Goal: Task Accomplishment & Management: Manage account settings

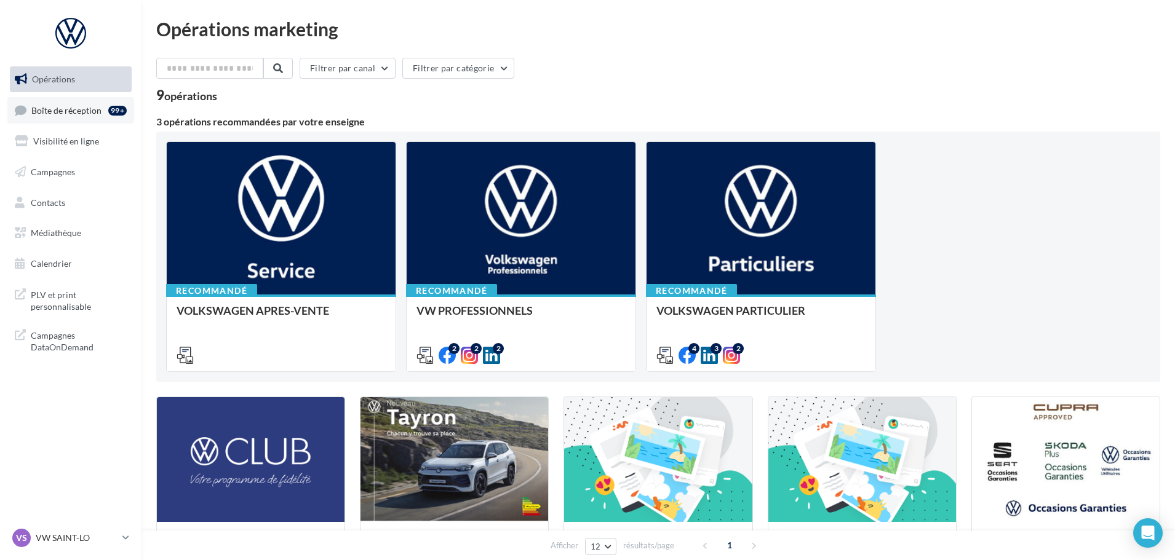
click at [78, 113] on span "Boîte de réception" at bounding box center [66, 110] width 70 height 10
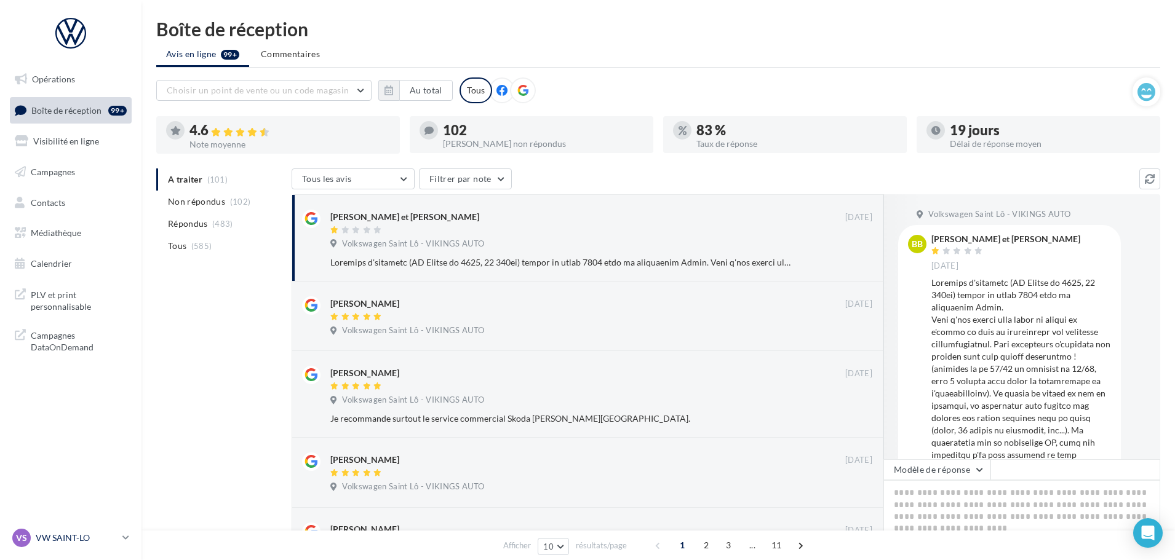
click at [101, 535] on p "VW SAINT-LO" at bounding box center [77, 538] width 82 height 12
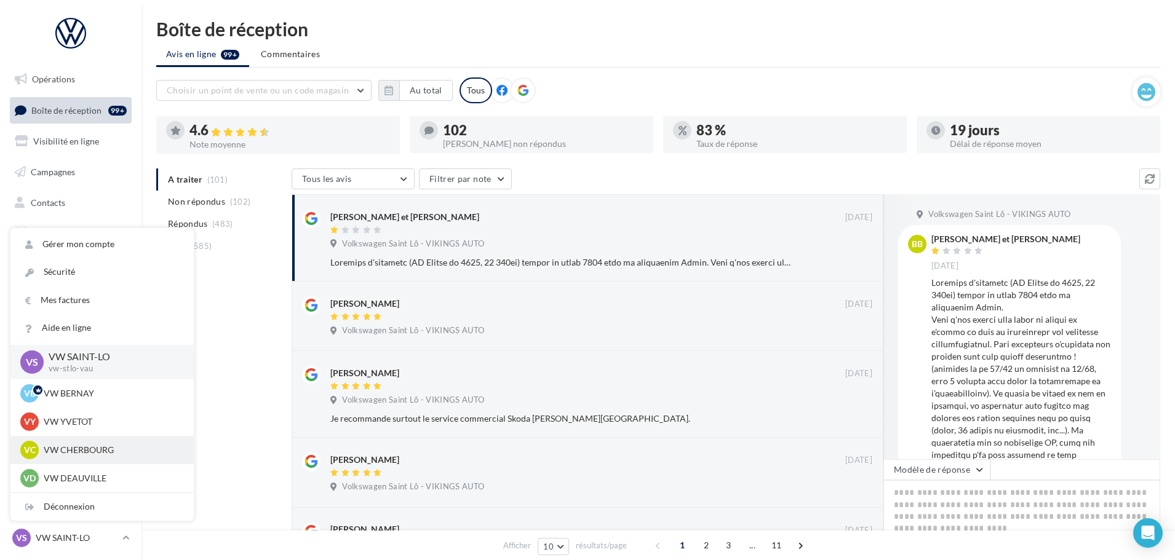
scroll to position [62, 0]
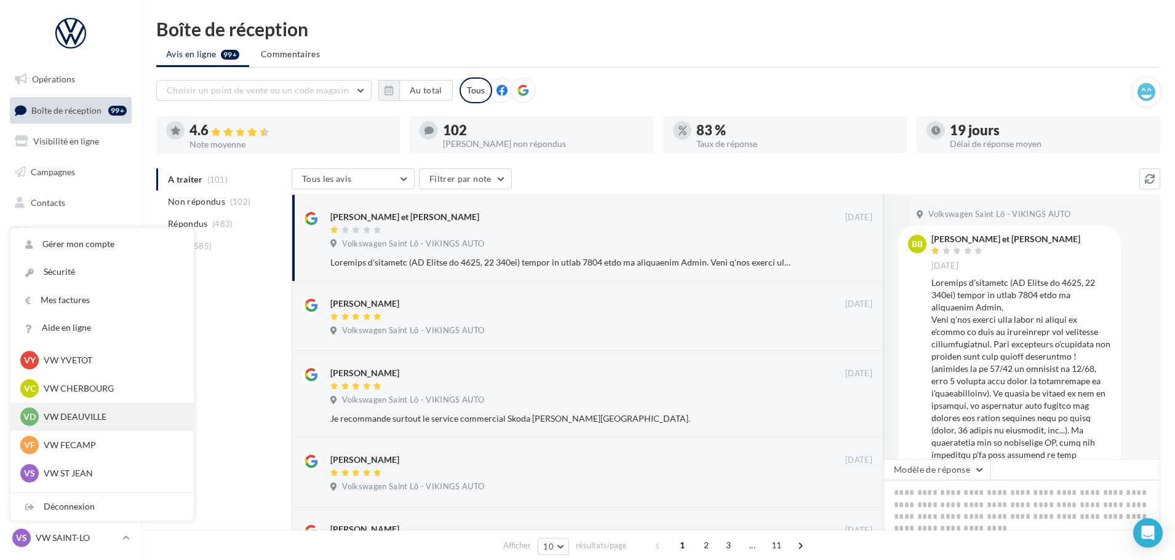
click at [81, 414] on p "VW DEAUVILLE" at bounding box center [111, 417] width 135 height 12
